Goal: Obtain resource: Download file/media

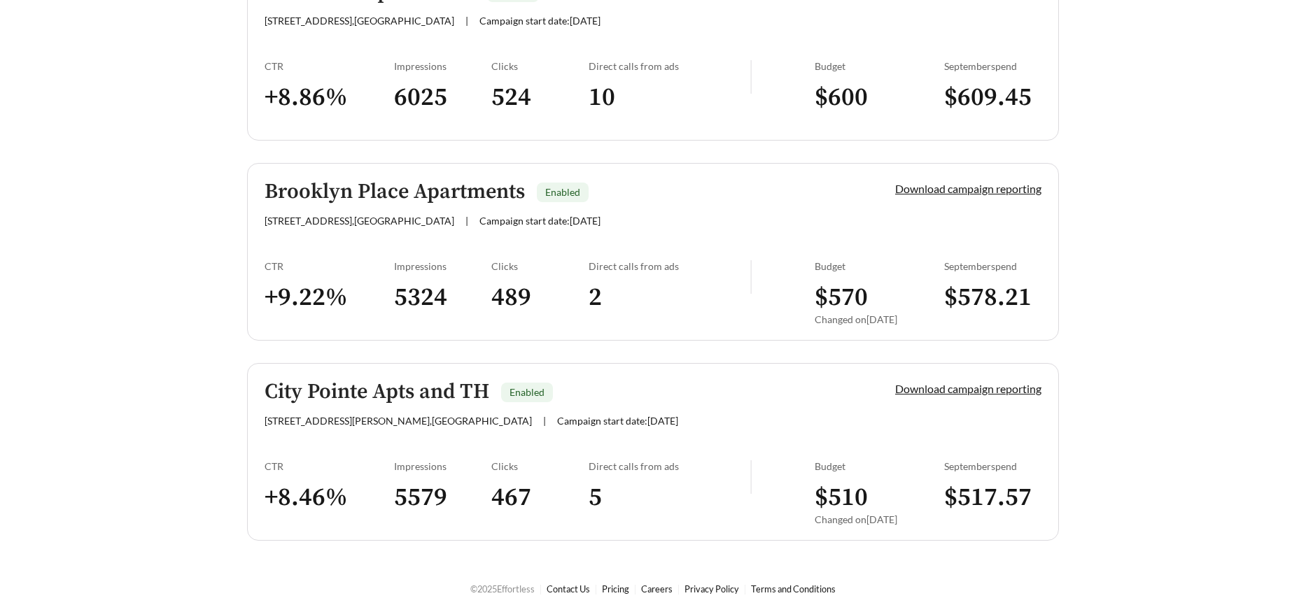
scroll to position [644, 0]
click at [945, 385] on link "Download campaign reporting" at bounding box center [968, 387] width 146 height 13
